Goal: Information Seeking & Learning: Learn about a topic

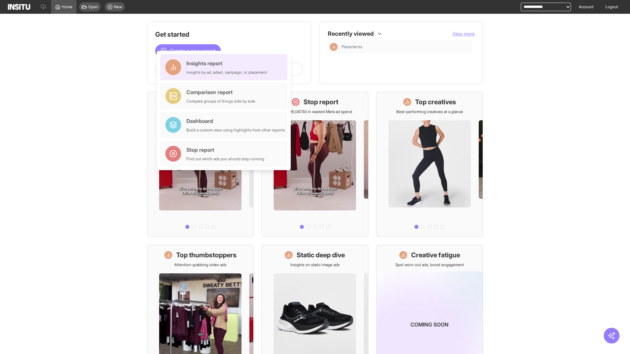
click at [225, 67] on div "Insights report Insights by ad, adset, campaign, or placement" at bounding box center [226, 67] width 81 height 16
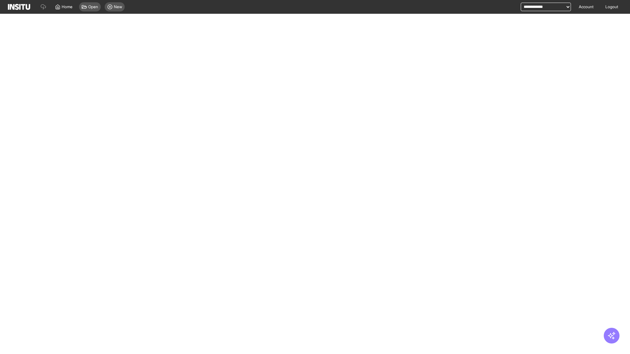
select select "**"
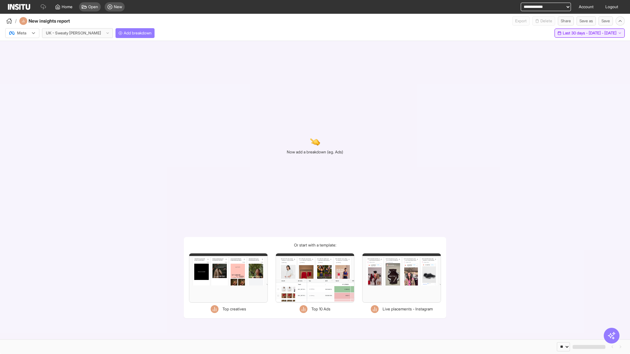
click at [577, 33] on span "Last 30 days - [DATE] - [DATE]" at bounding box center [589, 32] width 54 height 5
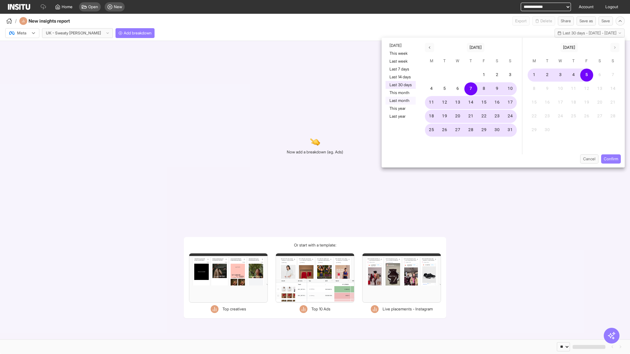
click at [400, 101] on button "Last month" at bounding box center [400, 101] width 30 height 8
